Goal: Task Accomplishment & Management: Use online tool/utility

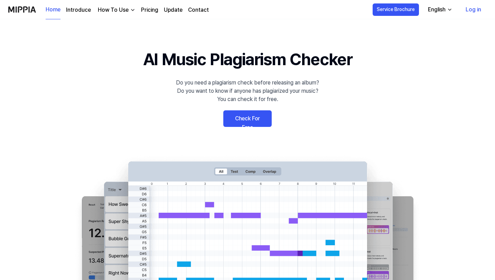
click at [249, 119] on link "Check For Free" at bounding box center [247, 119] width 48 height 17
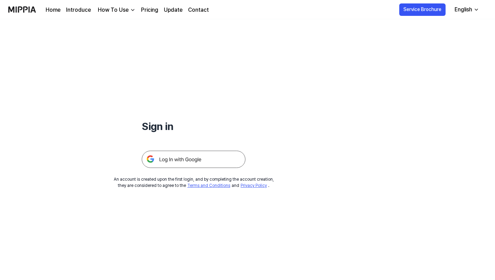
click at [186, 160] on img at bounding box center [194, 159] width 104 height 17
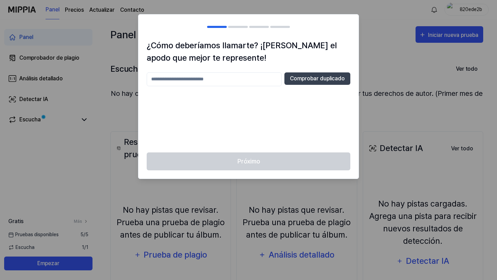
click at [231, 77] on input "text" at bounding box center [214, 80] width 135 height 14
type input "*"
type input "***"
click at [325, 79] on font "Comprobar duplicado" at bounding box center [317, 78] width 55 height 7
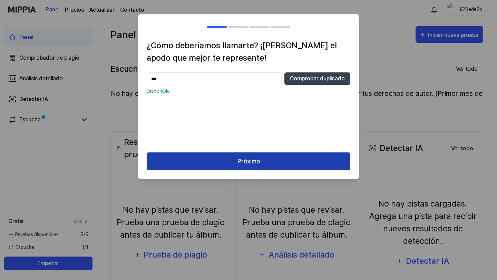
click at [245, 157] on font "Próximo" at bounding box center [249, 162] width 22 height 10
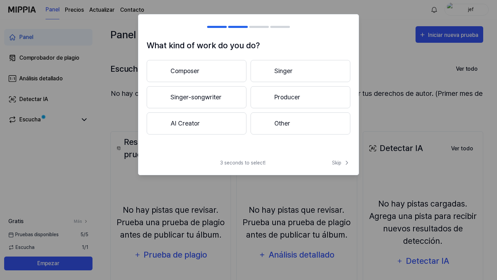
click at [194, 73] on button "Composer" at bounding box center [197, 71] width 100 height 22
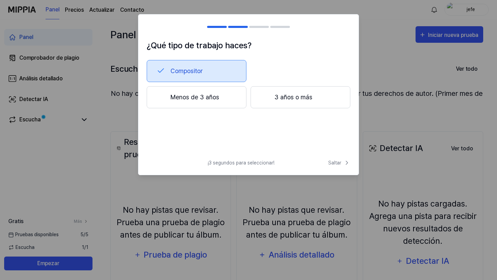
click at [210, 98] on font "Menos de 3 años" at bounding box center [195, 97] width 49 height 7
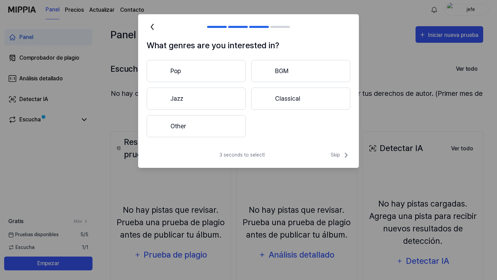
click at [177, 125] on button "Other" at bounding box center [196, 126] width 99 height 22
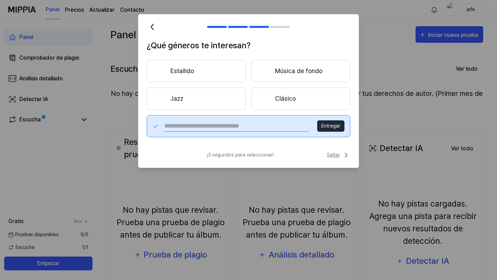
click at [333, 152] on font "Saltar" at bounding box center [333, 155] width 13 height 6
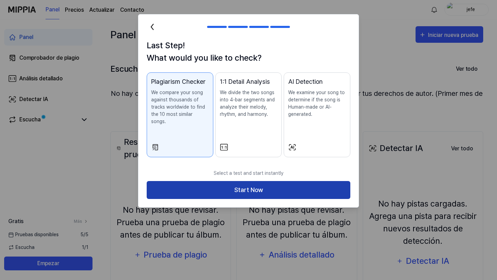
click at [233, 182] on button "Start Now" at bounding box center [249, 190] width 204 height 18
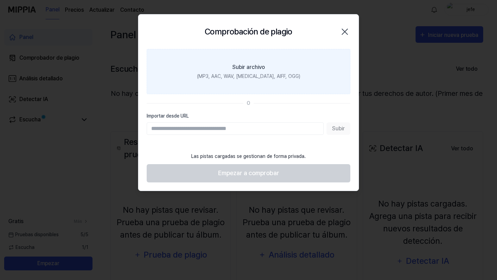
click at [250, 71] on div "Subir archivo" at bounding box center [248, 67] width 33 height 8
click at [0, 0] on input "Subir archivo (MP3, AAC, WAV, [MEDICAL_DATA], AIFF, OGG)" at bounding box center [0, 0] width 0 height 0
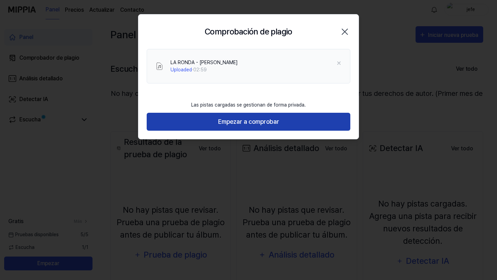
click at [262, 124] on font "Empezar a comprobar" at bounding box center [248, 121] width 61 height 7
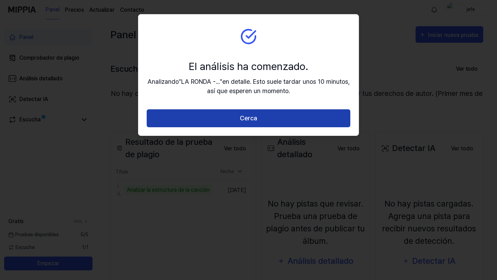
click at [247, 119] on font "Cerca" at bounding box center [248, 118] width 17 height 7
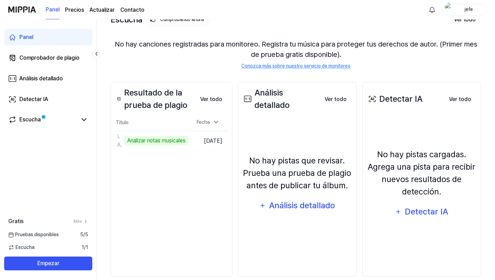
scroll to position [60, 0]
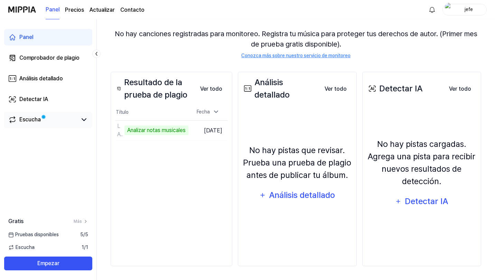
click at [79, 122] on div "Escucha" at bounding box center [48, 120] width 80 height 8
click at [85, 122] on icon at bounding box center [84, 120] width 8 height 8
click at [85, 121] on icon at bounding box center [84, 120] width 8 height 8
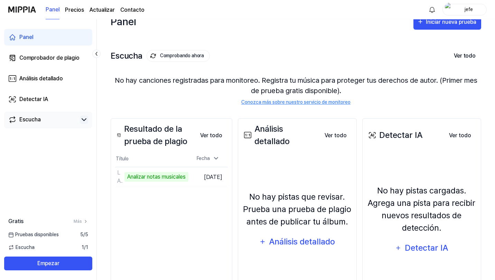
scroll to position [16, 0]
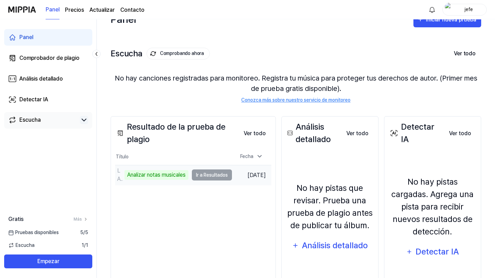
click at [211, 176] on td "LA RONDA - [PERSON_NAME] Analizar notas musicales Ir a Resultados" at bounding box center [173, 175] width 117 height 20
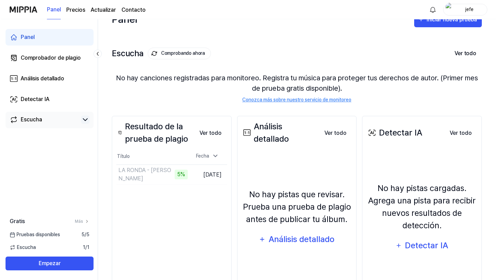
scroll to position [28, 0]
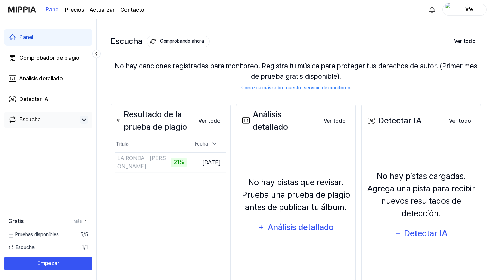
click at [422, 237] on font "Detectar IA" at bounding box center [425, 234] width 43 height 10
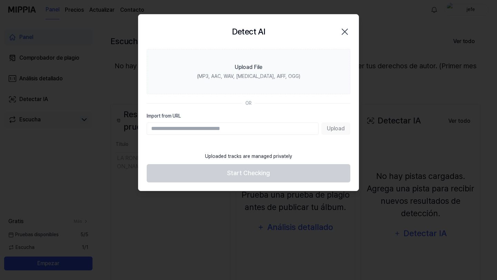
click at [204, 132] on input "Import from URL" at bounding box center [233, 129] width 172 height 12
click at [199, 124] on input "Importar desde URL" at bounding box center [235, 129] width 177 height 12
paste input "**********"
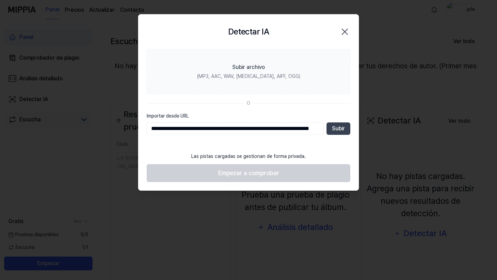
scroll to position [0, 33]
type input "**********"
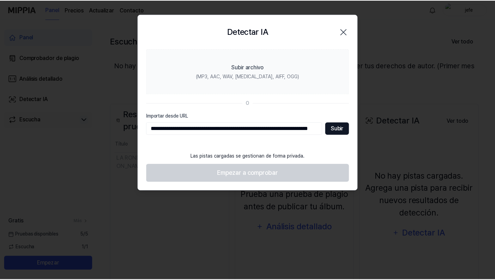
scroll to position [0, 0]
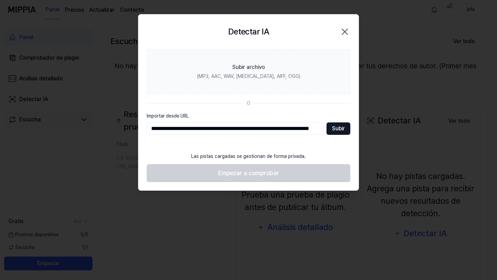
click at [339, 127] on font "Subir" at bounding box center [338, 128] width 13 height 7
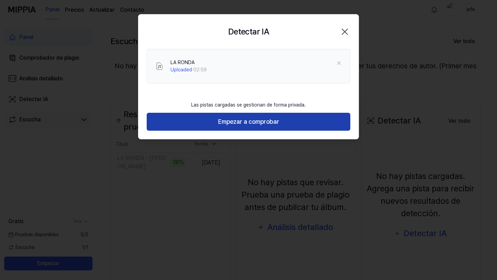
click at [259, 122] on font "Empezar a comprobar" at bounding box center [248, 121] width 61 height 7
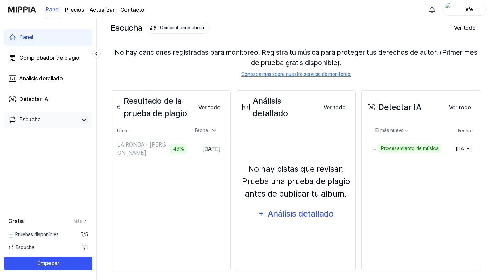
scroll to position [46, 0]
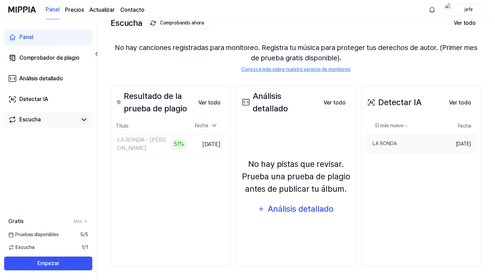
click at [455, 146] on font "[DATE]" at bounding box center [463, 144] width 16 height 6
click at [462, 146] on font "[DATE]" at bounding box center [463, 144] width 16 height 6
click at [460, 144] on font "[DATE]" at bounding box center [463, 144] width 16 height 6
click at [444, 167] on div "El más nuevo Fecha LA RONDA Borrar [DATE]" at bounding box center [420, 142] width 111 height 49
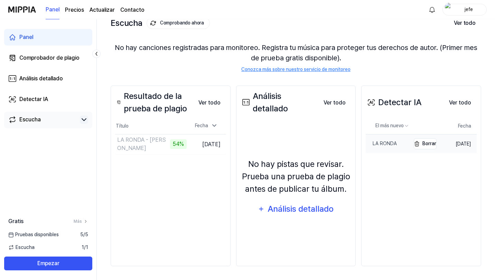
click at [373, 146] on font "LA RONDA" at bounding box center [384, 144] width 24 height 6
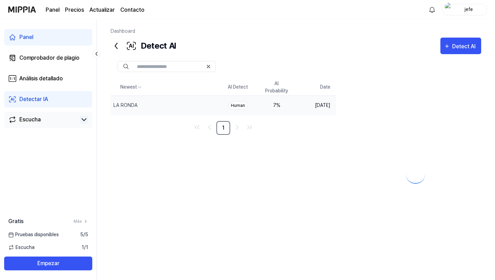
scroll to position [0, 0]
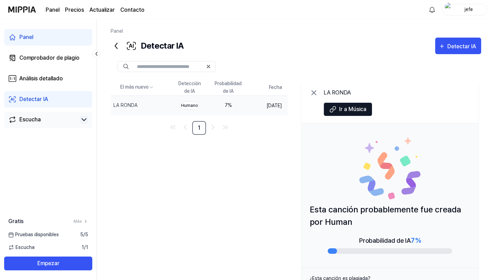
click at [198, 105] on font "Humano" at bounding box center [189, 105] width 17 height 5
click at [460, 44] on font "Detectar IA" at bounding box center [461, 46] width 29 height 7
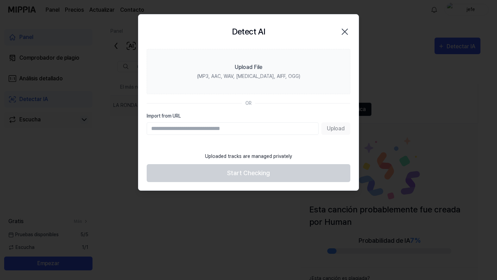
click at [259, 125] on input "Import from URL" at bounding box center [233, 129] width 172 height 12
click at [201, 130] on input "Import from URL" at bounding box center [233, 129] width 172 height 12
paste input "**********"
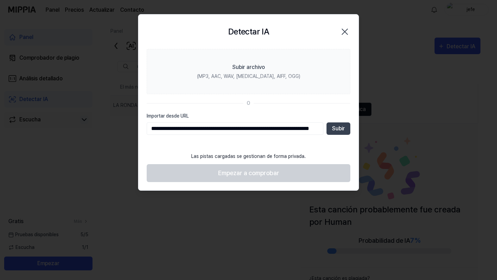
scroll to position [0, 47]
type input "**********"
click at [340, 129] on font "Subir" at bounding box center [338, 128] width 13 height 7
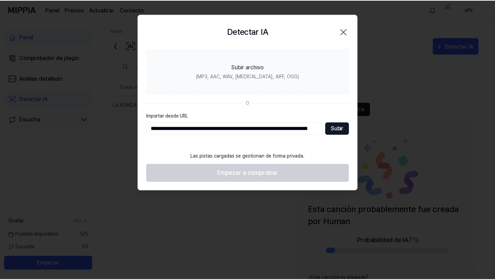
scroll to position [0, 0]
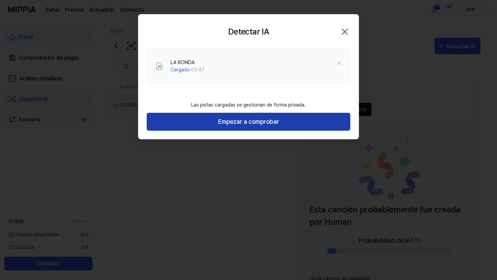
click at [257, 122] on font "Empezar a comprobar" at bounding box center [248, 121] width 61 height 7
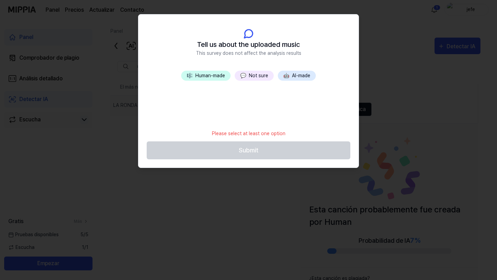
click at [256, 77] on button "💬 Not sure" at bounding box center [254, 76] width 39 height 10
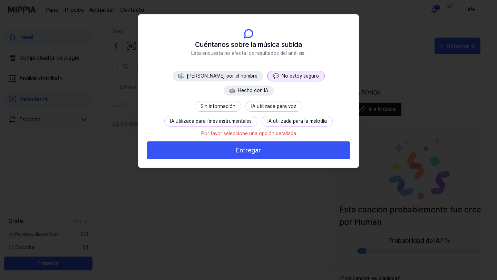
click at [252, 118] on font "IA utilizada para fines instrumentales" at bounding box center [211, 121] width 82 height 6
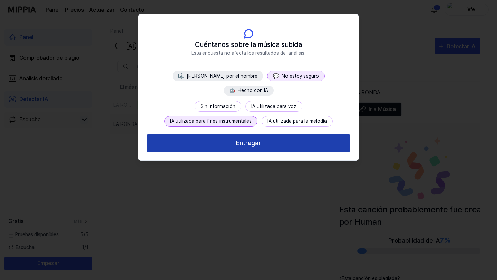
click at [251, 140] on font "Entregar" at bounding box center [248, 143] width 25 height 7
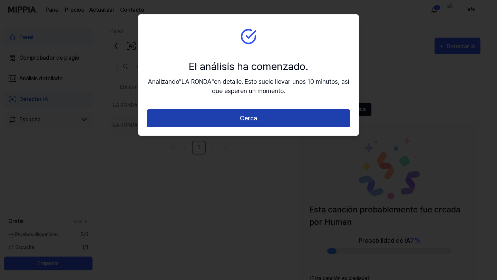
click at [247, 119] on font "Cerca" at bounding box center [248, 118] width 17 height 7
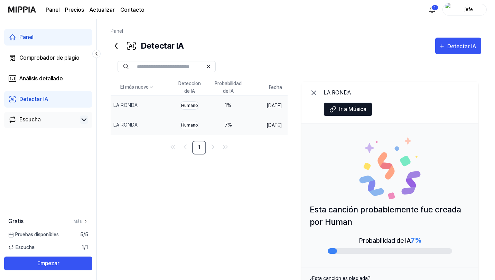
click at [231, 105] on font "%" at bounding box center [229, 106] width 4 height 6
click at [117, 45] on icon at bounding box center [116, 45] width 11 height 11
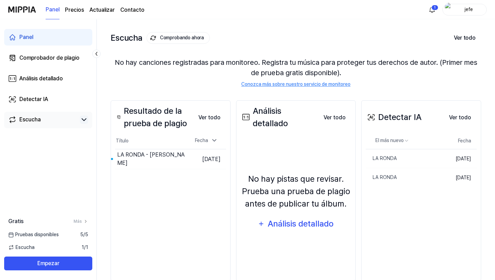
scroll to position [31, 0]
click at [151, 162] on font "Ir a Resultados" at bounding box center [167, 159] width 32 height 6
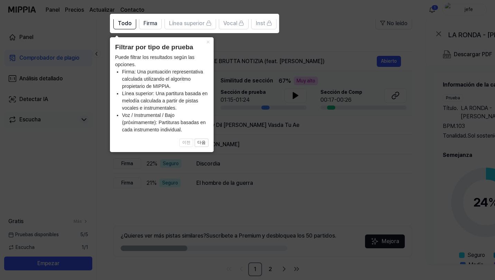
scroll to position [68, 0]
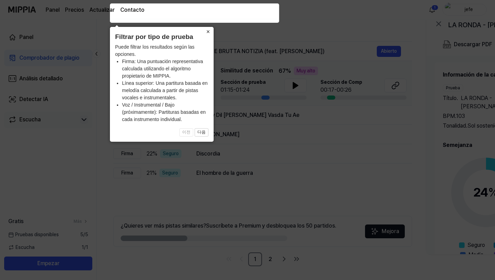
click at [207, 31] on font "×" at bounding box center [208, 31] width 4 height 7
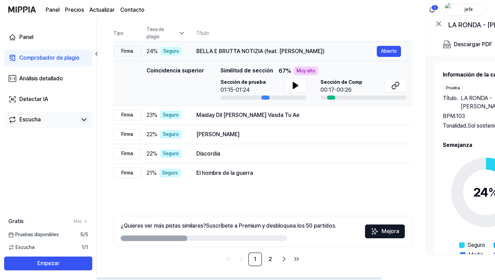
click at [174, 52] on font "Seguro" at bounding box center [171, 51] width 16 height 6
click at [181, 34] on icon at bounding box center [181, 33] width 3 height 2
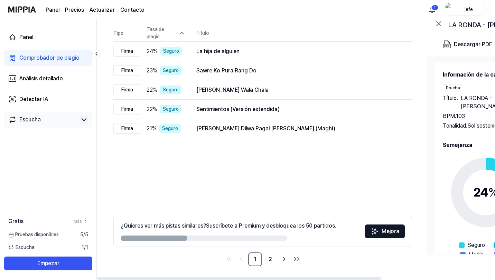
click at [182, 33] on icon at bounding box center [181, 33] width 7 height 7
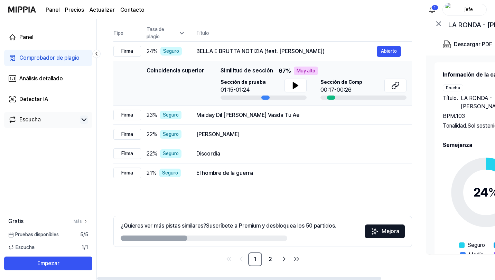
click at [263, 97] on div at bounding box center [265, 98] width 8 height 4
click at [295, 85] on icon at bounding box center [295, 86] width 5 height 6
click at [296, 85] on icon at bounding box center [296, 86] width 1 height 6
click at [295, 85] on icon at bounding box center [295, 86] width 5 height 6
click at [295, 86] on icon at bounding box center [295, 86] width 8 height 8
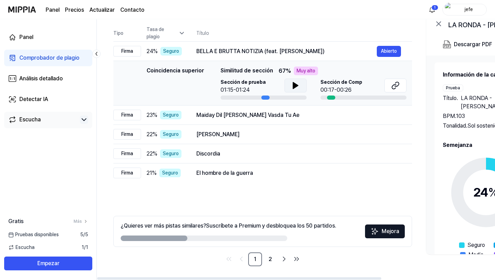
click at [327, 98] on div at bounding box center [331, 98] width 8 height 4
click at [329, 98] on div at bounding box center [331, 98] width 8 height 4
click at [296, 85] on icon at bounding box center [295, 86] width 5 height 6
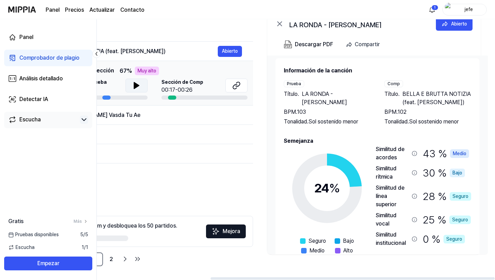
scroll to position [0, 0]
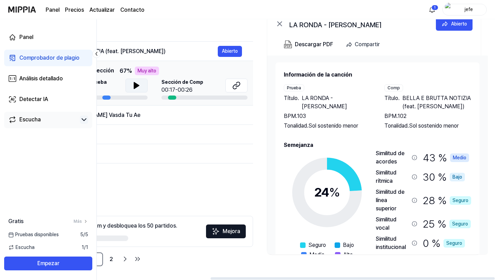
click at [433, 99] on font "BELLA E BRUTTA NOTIZIA (feat. [PERSON_NAME])" at bounding box center [436, 102] width 68 height 15
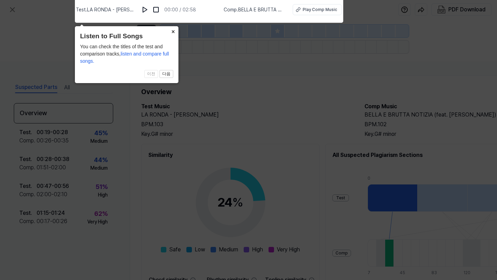
click at [175, 34] on button "×" at bounding box center [173, 31] width 11 height 10
